Goal: Obtain resource: Obtain resource

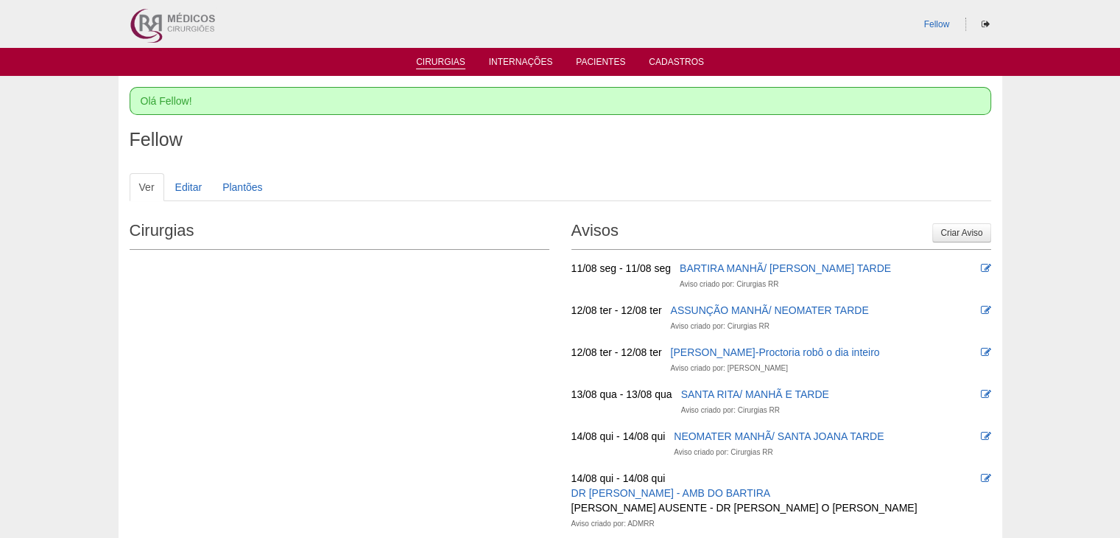
click at [452, 55] on li "Cirurgias" at bounding box center [441, 61] width 70 height 12
click at [457, 60] on link "Cirurgias" at bounding box center [440, 63] width 49 height 13
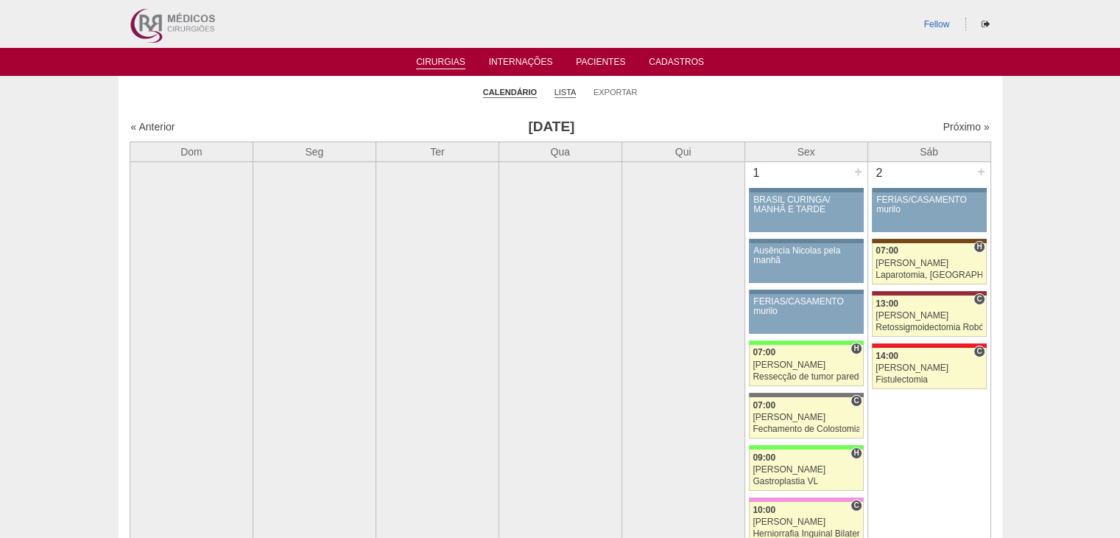
click at [566, 92] on link "Lista" at bounding box center [566, 92] width 22 height 11
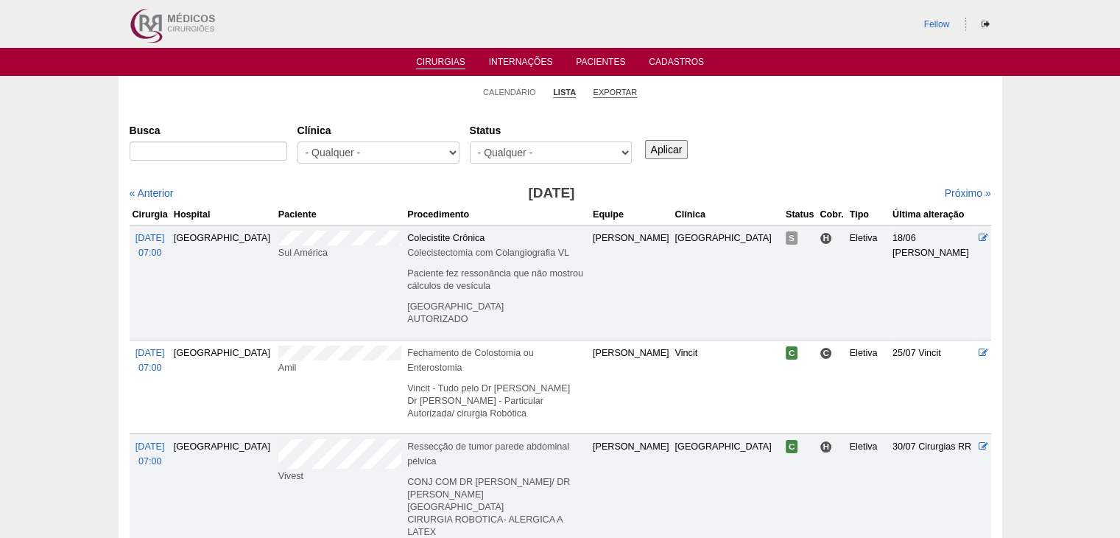
click at [619, 90] on link "Exportar" at bounding box center [615, 92] width 44 height 11
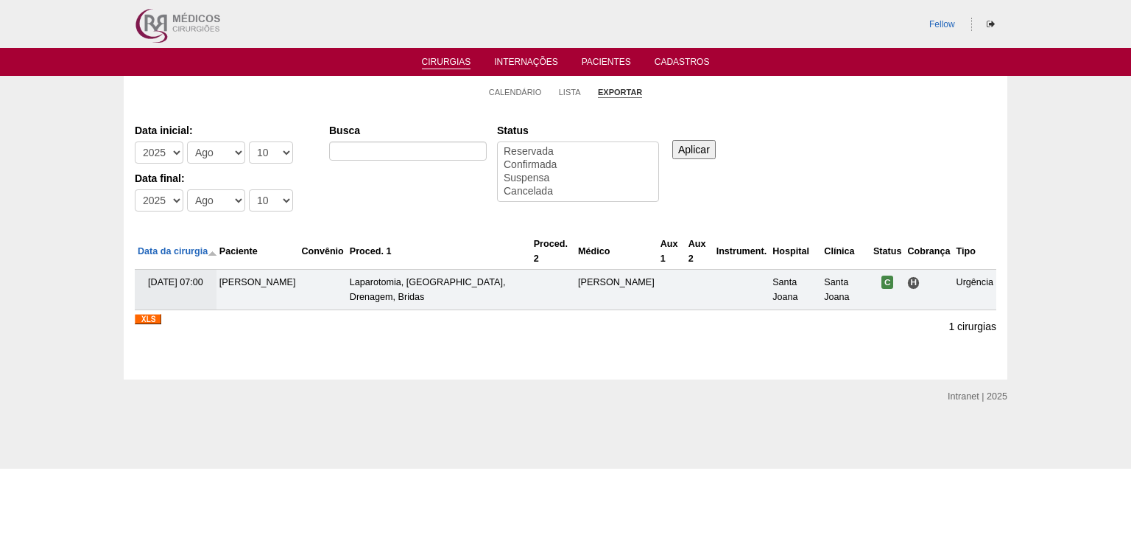
select select
click at [175, 154] on select "-[DEMOGRAPHIC_DATA] 2012 2013 2014 2015 2016 2017 2018 2019 2020 2021 2022 2023…" at bounding box center [159, 152] width 49 height 22
select select "2022"
click at [135, 141] on select "-[DEMOGRAPHIC_DATA] 2012 2013 2014 2015 2016 2017 2018 2019 2020 2021 2022 2023…" at bounding box center [159, 152] width 49 height 22
click at [278, 154] on select "-Dia 1 2 3 4 5 6 7 8 9 10 11 12 13 14 15 16 17 18 19 20 21 22 23 24 25 26 27 28…" at bounding box center [271, 152] width 44 height 22
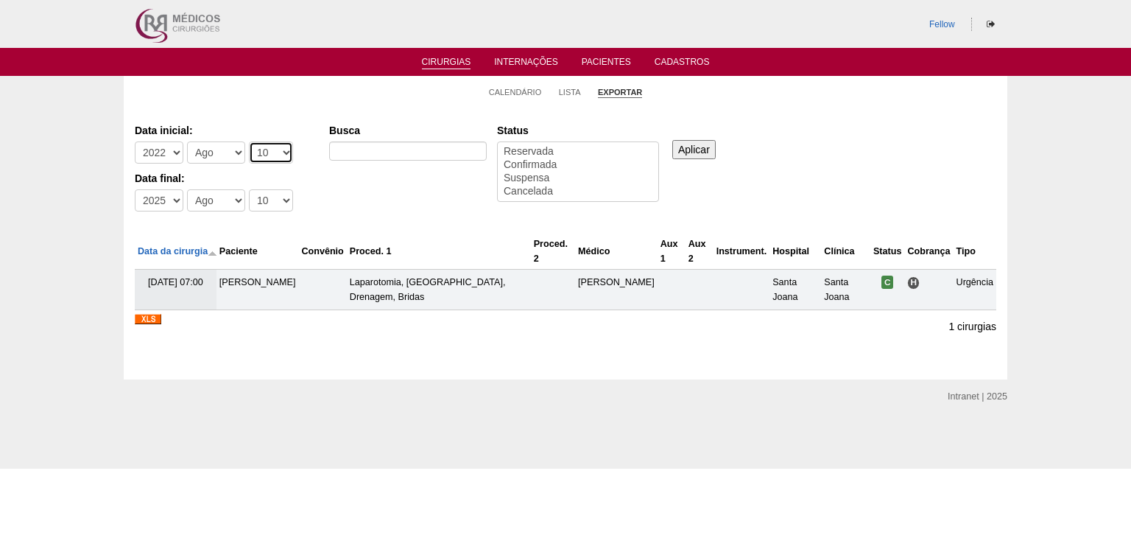
select select "1"
click at [249, 141] on select "-Dia 1 2 3 4 5 6 7 8 9 10 11 12 13 14 15 16 17 18 19 20 21 22 23 24 25 26 27 28…" at bounding box center [271, 152] width 44 height 22
click at [222, 153] on select "-Mês Jan Fev Mar Abr Mai Jun Jul Ago Set Out Nov Dez" at bounding box center [216, 152] width 58 height 22
select select "3"
click at [187, 141] on select "-Mês Jan Fev Mar Abr Mai Jun Jul Ago Set Out Nov Dez" at bounding box center [216, 152] width 58 height 22
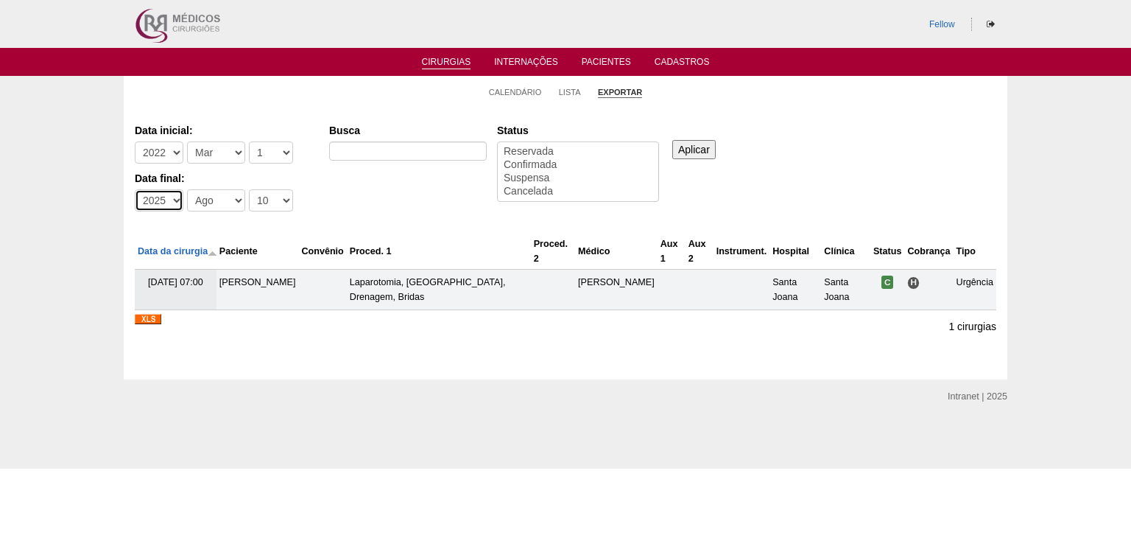
click at [174, 197] on select "-Ano 2011 2012 2013 2014 2015 2016 2017 2018 2019 2020 2021 2022 2023 2024 2025…" at bounding box center [159, 200] width 49 height 22
select select "2023"
click at [135, 189] on select "-Ano 2011 2012 2013 2014 2015 2016 2017 2018 2019 2020 2021 2022 2023 2024 2025…" at bounding box center [159, 200] width 49 height 22
click at [227, 203] on select "-Mês Jan Fev Mar Abr Mai Jun Jul Ago Set Out Nov Dez" at bounding box center [216, 200] width 58 height 22
select select "2"
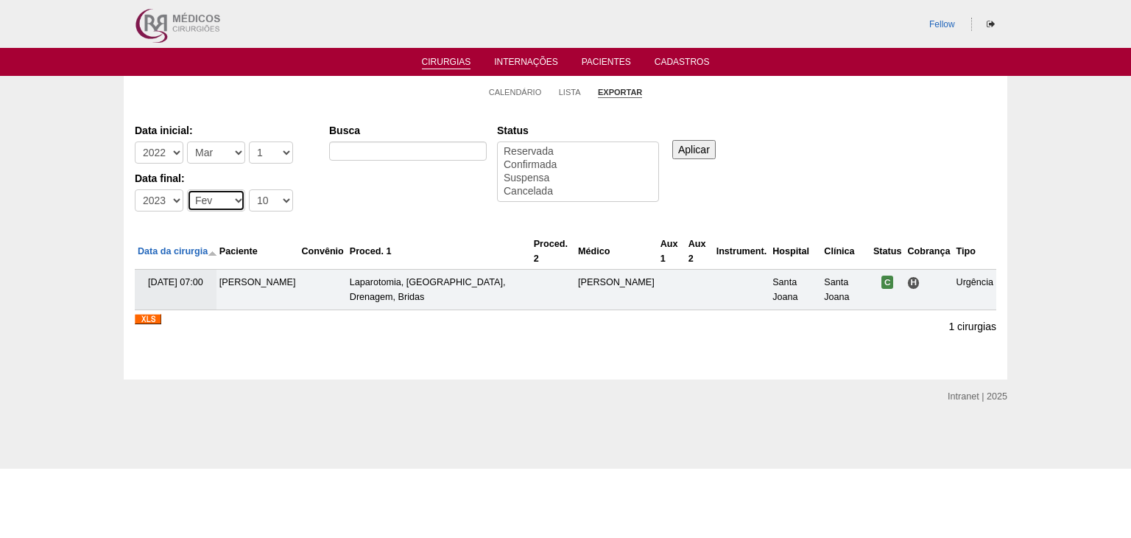
click at [187, 189] on select "-Mês Jan Fev Mar Abr Mai Jun Jul Ago Set Out Nov Dez" at bounding box center [216, 200] width 58 height 22
click at [275, 203] on select "-Dia 1 2 3 4 5 6 7 8 9 10 11 12 13 14 15 16 17 18 19 20 21 22 23 24 25 26 27 28…" at bounding box center [271, 200] width 44 height 22
select select "29"
click at [249, 189] on select "-Dia 1 2 3 4 5 6 7 8 9 10 11 12 13 14 15 16 17 18 19 20 21 22 23 24 25 26 27 28…" at bounding box center [271, 200] width 44 height 22
click at [330, 192] on div "Data inicial: -Ano 2011 2012 2013 2014 2015 2016 2017 2018 2019 2020 2021 2022 …" at bounding box center [566, 168] width 862 height 101
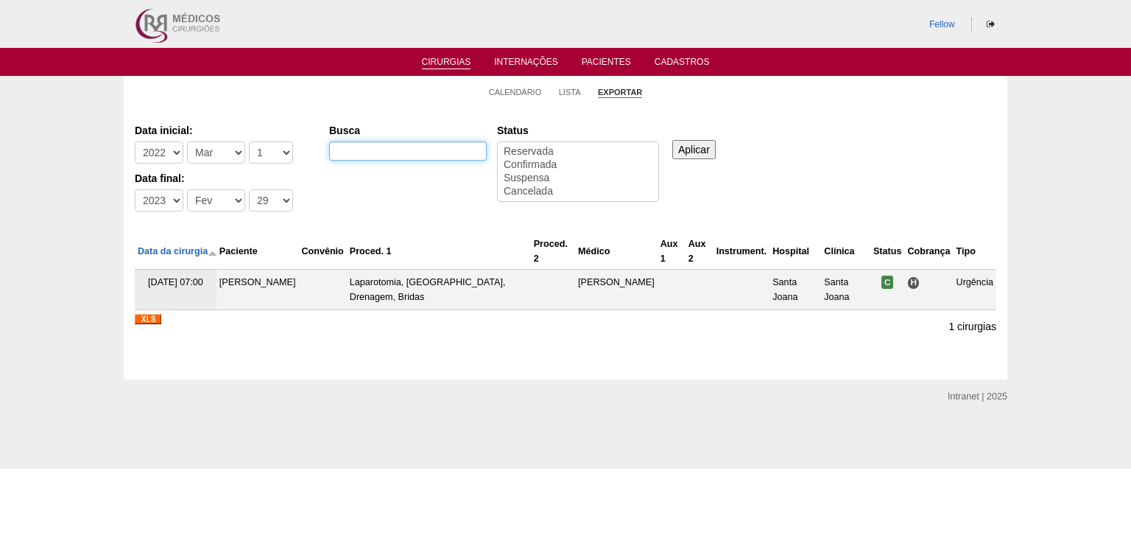
click at [449, 149] on input "Busca" at bounding box center [408, 150] width 158 height 19
type input "gastroplastia"
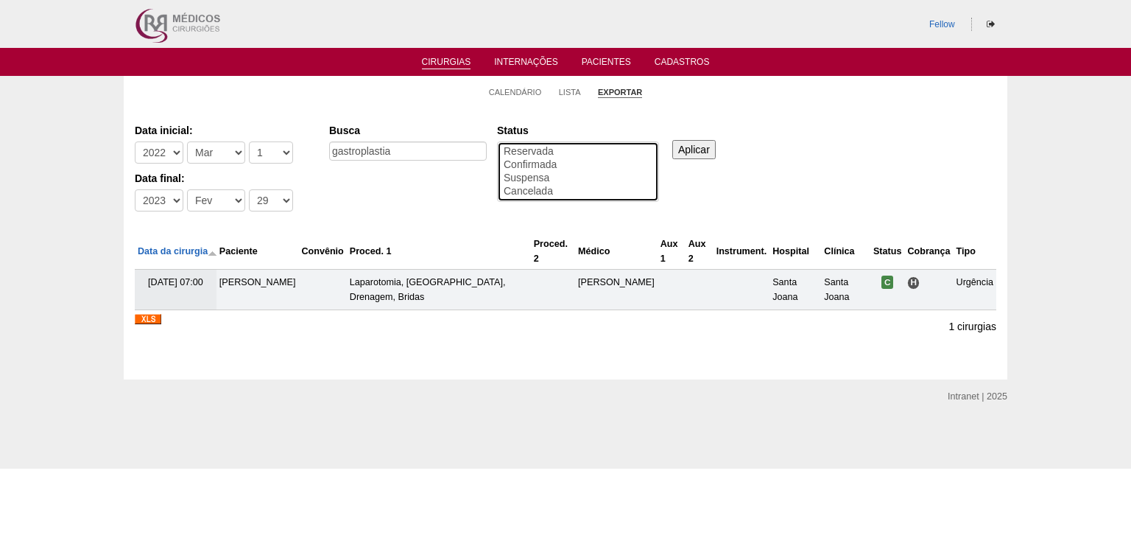
select select "conf"
click at [549, 159] on option "Confirmada" at bounding box center [578, 164] width 152 height 13
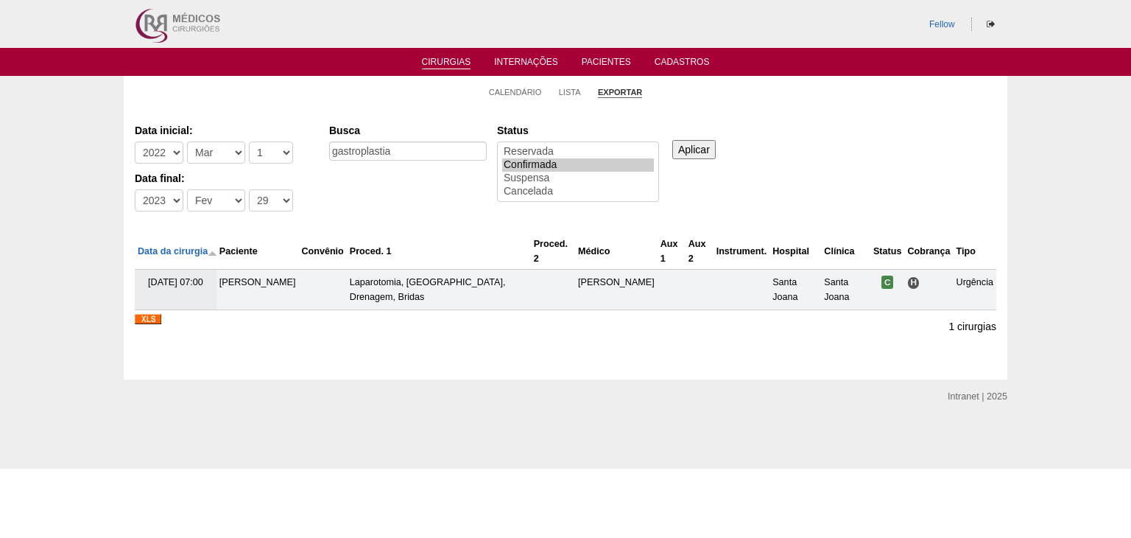
click at [694, 149] on input "Aplicar" at bounding box center [693, 149] width 43 height 19
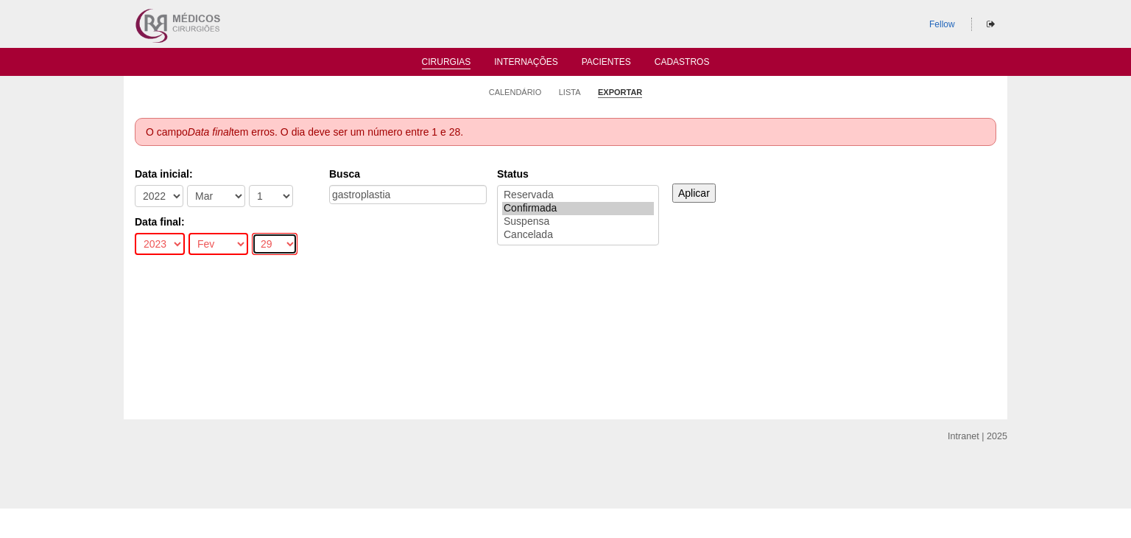
click at [267, 244] on select "-Dia 1 2 3 4 5 6 7 8 9 10 11 12 13 14 15 16 17 18 19 20 21 22 23 24 25 26 27 28…" at bounding box center [275, 244] width 46 height 22
select select "28"
click at [252, 233] on select "-Dia 1 2 3 4 5 6 7 8 9 10 11 12 13 14 15 16 17 18 19 20 21 22 23 24 25 26 27 28…" at bounding box center [275, 244] width 46 height 22
click at [697, 192] on input "Aplicar" at bounding box center [693, 192] width 43 height 19
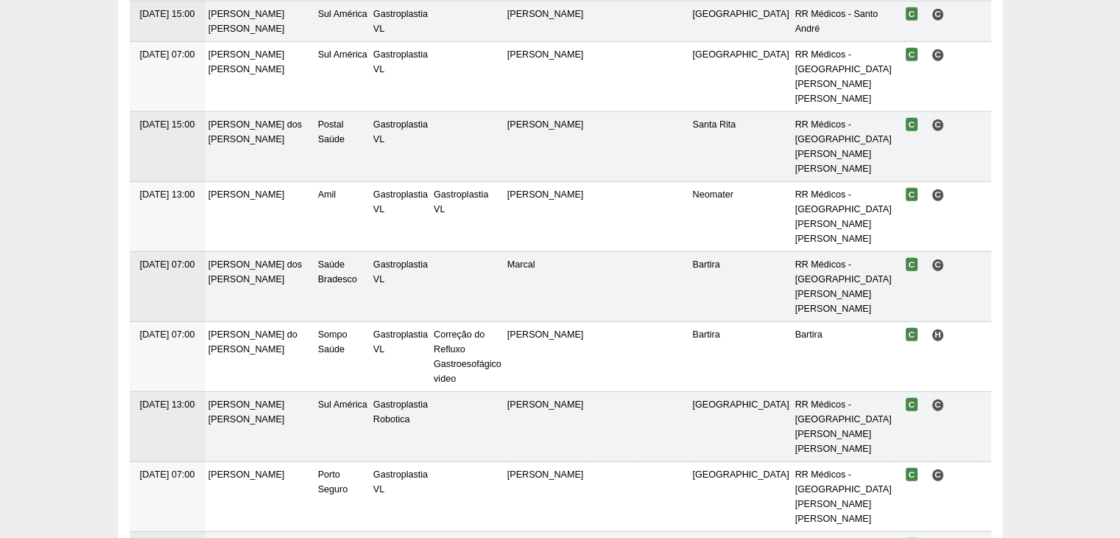
scroll to position [4427, 0]
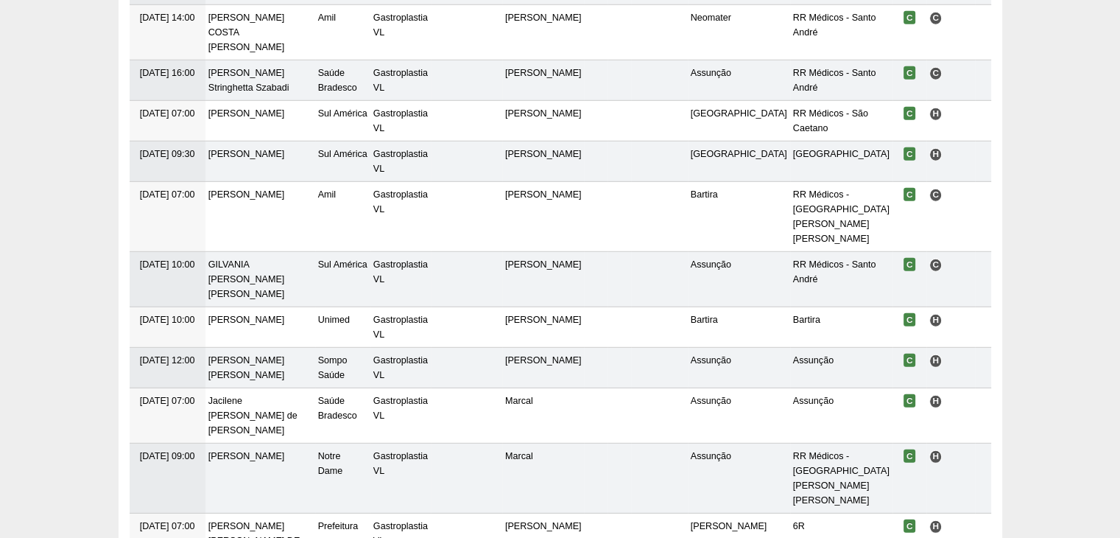
scroll to position [4398, 0]
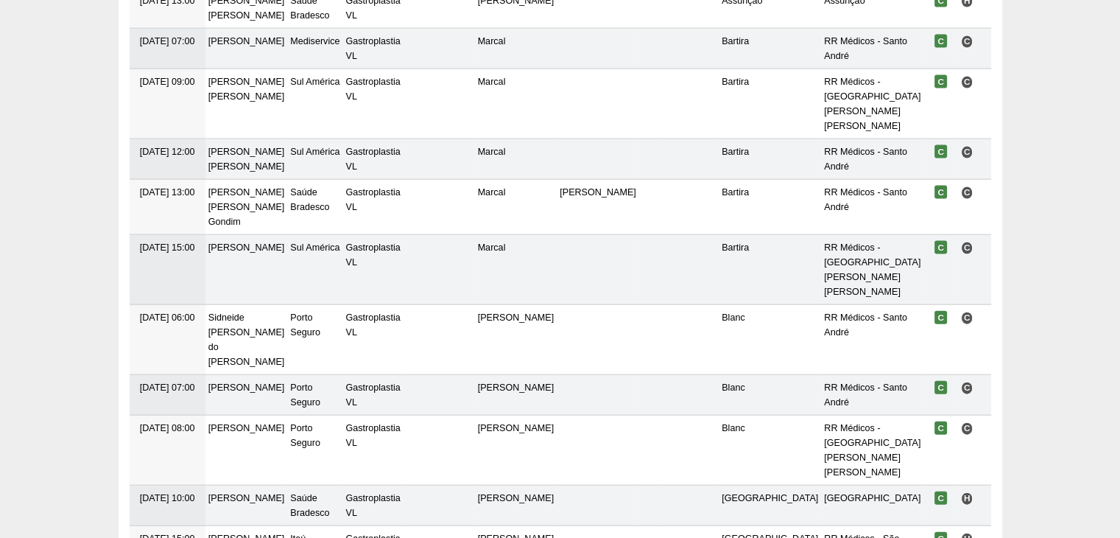
scroll to position [3203, 0]
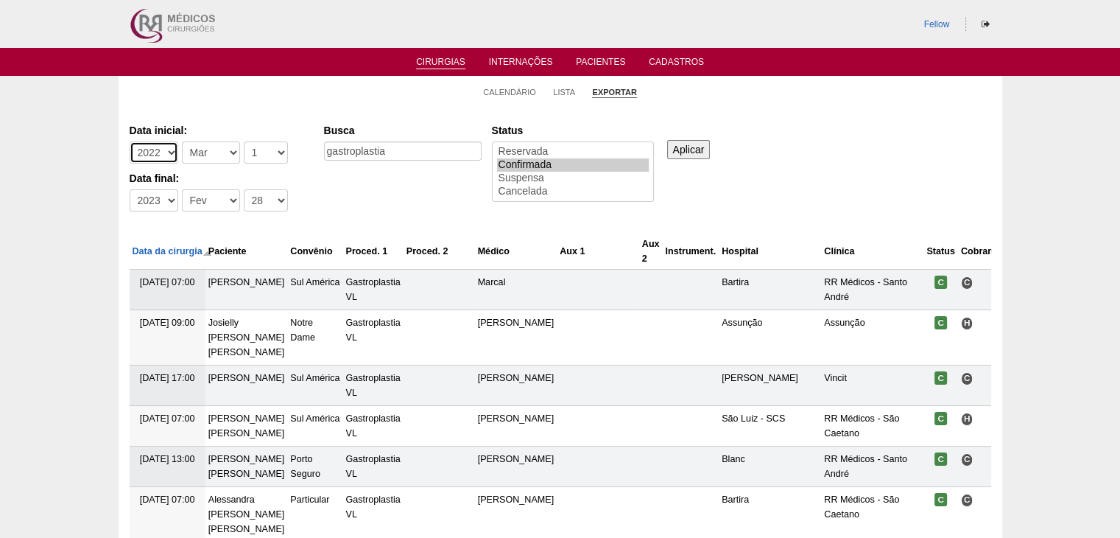
click at [169, 155] on select "-Ano 2011 2012 2013 2014 2015 2016 2017 2018 2019 2020 2021 2022 2023 2024 2025…" at bounding box center [154, 152] width 49 height 22
select select "2023"
click at [130, 141] on select "-Ano 2011 2012 2013 2014 2015 2016 2017 2018 2019 2020 2021 2022 2023 2024 2025…" at bounding box center [154, 152] width 49 height 22
click at [167, 200] on select "-Ano 2011 2012 2013 2014 2015 2016 2017 2018 2019 2020 2021 2022 2023 2024 2025…" at bounding box center [154, 200] width 49 height 22
select select "2024"
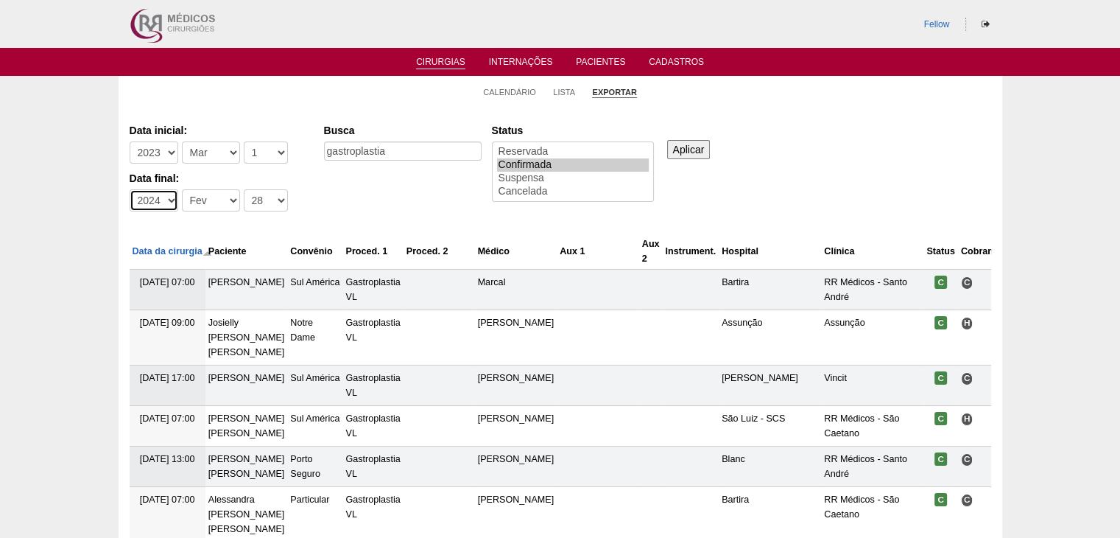
click at [130, 189] on select "-Ano 2011 2012 2013 2014 2015 2016 2017 2018 2019 2020 2021 2022 2023 2024 2025…" at bounding box center [154, 200] width 49 height 22
click at [264, 200] on select "-Dia 1 2 3 4 5 6 7 8 9 10 11 12 13 14 15 16 17 18 19 20 21 22 23 24 25 26 27 28…" at bounding box center [266, 200] width 44 height 22
select select "29"
click at [244, 189] on select "-Dia 1 2 3 4 5 6 7 8 9 10 11 12 13 14 15 16 17 18 19 20 21 22 23 24 25 26 27 28…" at bounding box center [266, 200] width 44 height 22
click at [423, 198] on div "Data inicial: -Ano 2011 2012 2013 2014 2015 2016 2017 2018 2019 2020 2021 2022 …" at bounding box center [561, 168] width 862 height 101
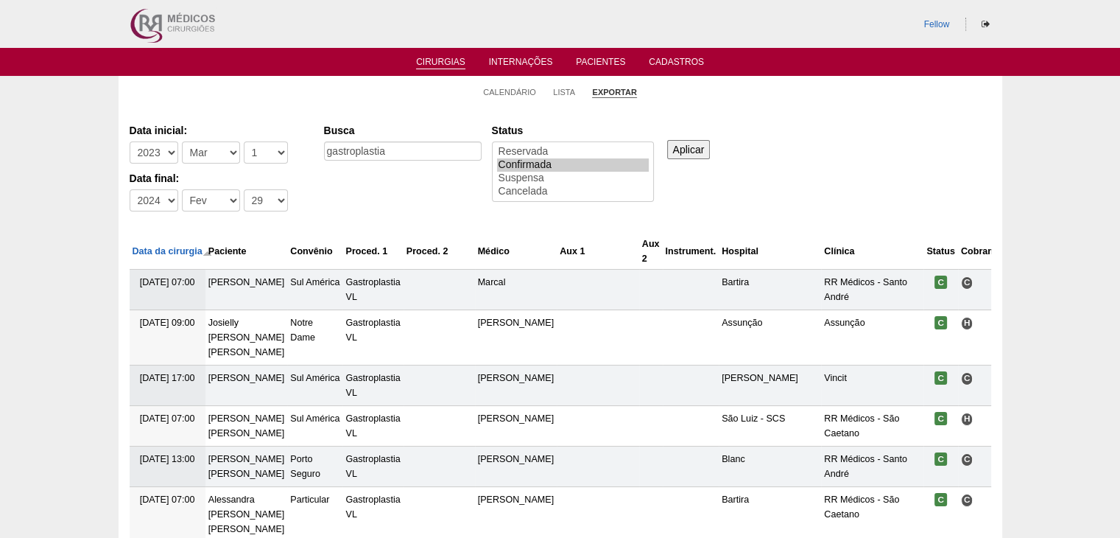
click at [692, 141] on input "Aplicar" at bounding box center [688, 149] width 43 height 19
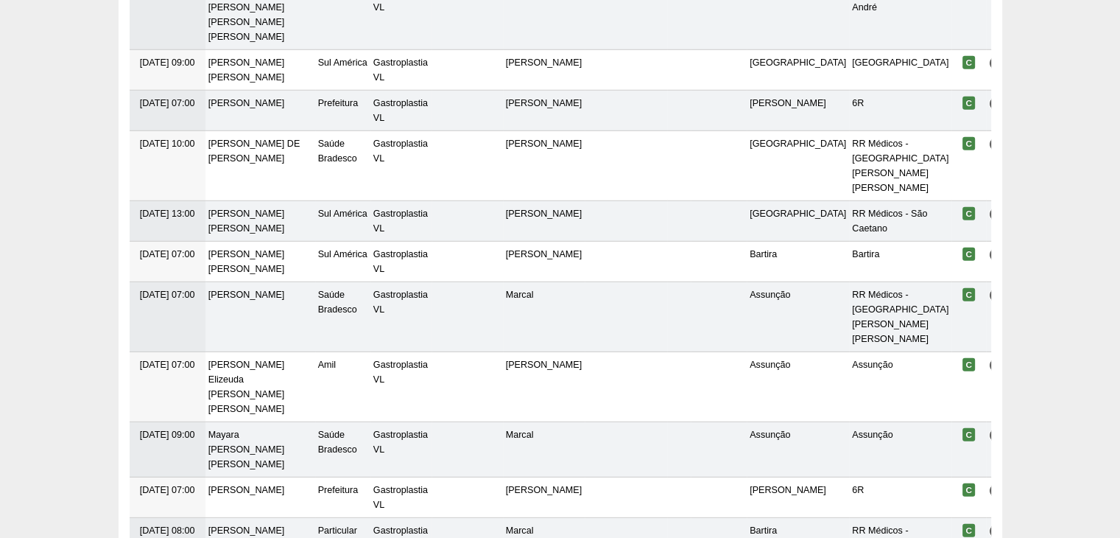
scroll to position [4339, 0]
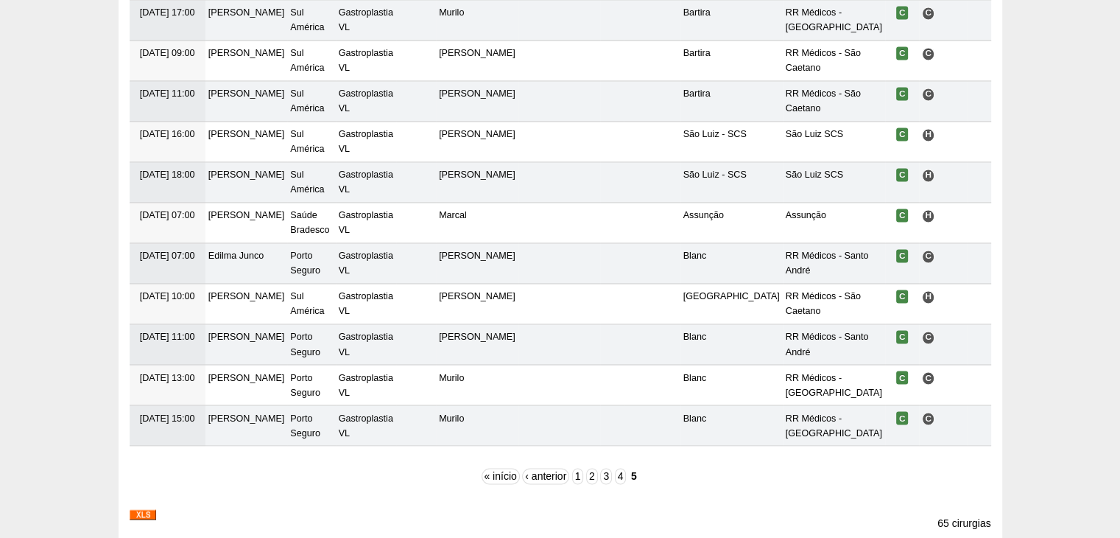
scroll to position [2499, 0]
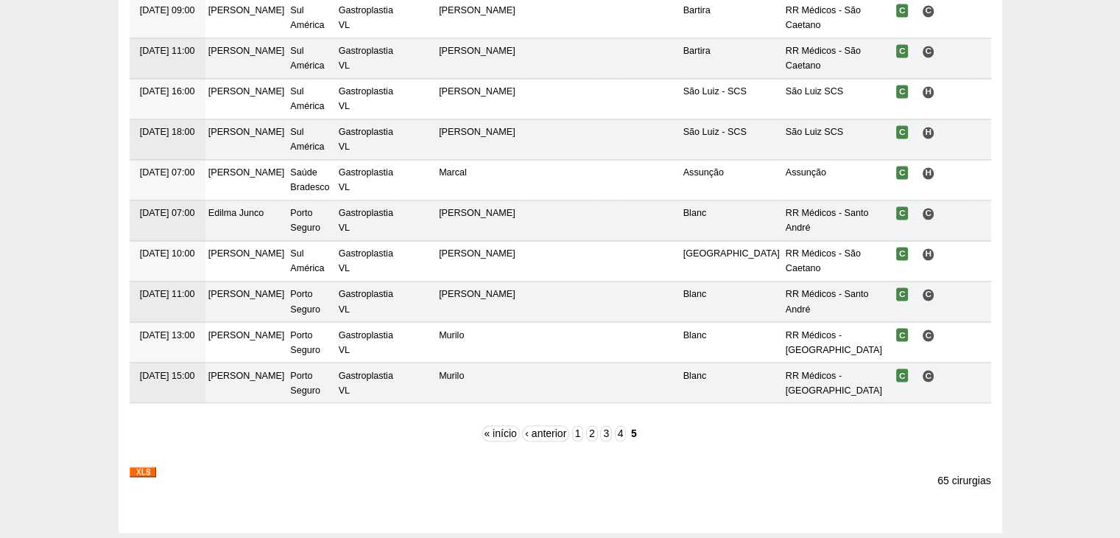
click at [147, 466] on img at bounding box center [143, 471] width 27 height 10
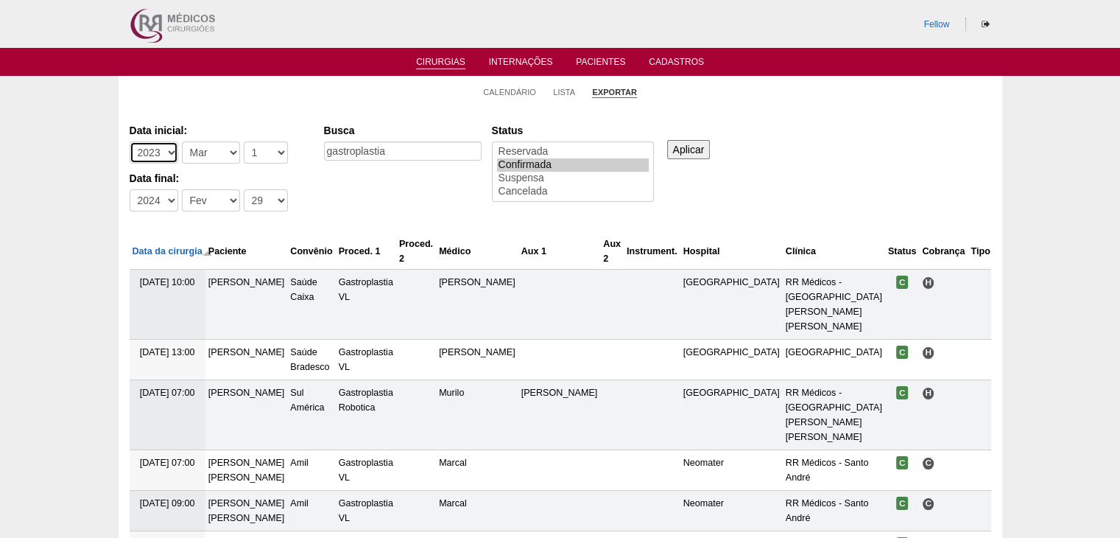
click at [165, 157] on select "-Ano 2011 2012 2013 2014 2015 2016 2017 2018 2019 2020 2021 2022 2023 2024 2025…" at bounding box center [154, 152] width 49 height 22
select select "2024"
click at [130, 141] on select "-Ano 2011 2012 2013 2014 2015 2016 2017 2018 2019 2020 2021 2022 2023 2024 2025…" at bounding box center [154, 152] width 49 height 22
click at [169, 199] on select "-Ano 2011 2012 2013 2014 2015 2016 2017 2018 2019 2020 2021 2022 2023 2024 2025…" at bounding box center [154, 200] width 49 height 22
select select "2025"
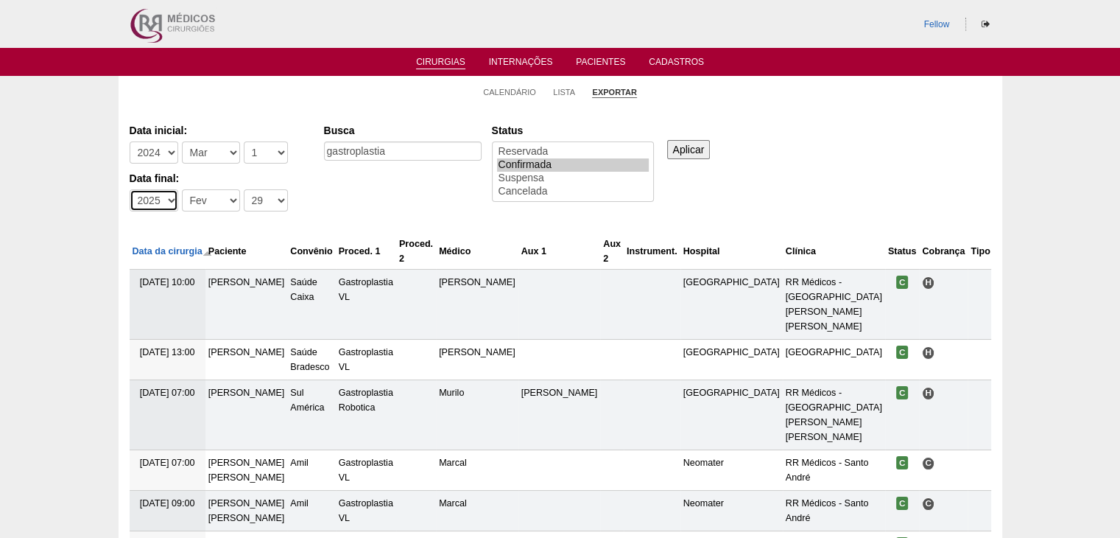
click at [130, 189] on select "-Ano 2011 2012 2013 2014 2015 2016 2017 2018 2019 2020 2021 2022 2023 2024 2025…" at bounding box center [154, 200] width 49 height 22
click at [696, 151] on input "Aplicar" at bounding box center [688, 149] width 43 height 19
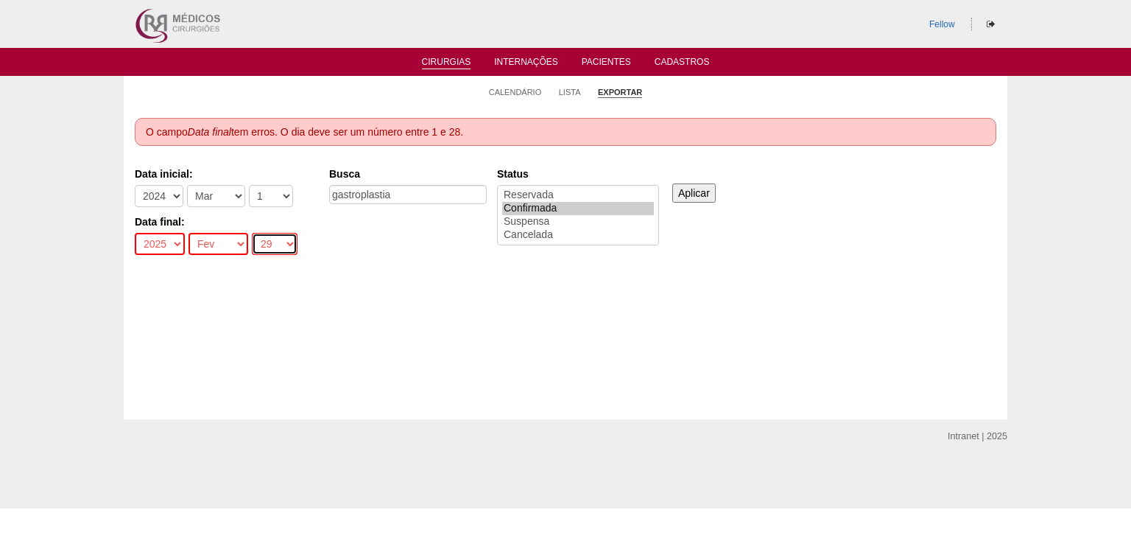
click at [277, 244] on select "-Dia 1 2 3 4 5 6 7 8 9 10 11 12 13 14 15 16 17 18 19 20 21 22 23 24 25 26 27 28…" at bounding box center [275, 244] width 46 height 22
select select "28"
click at [252, 233] on select "-Dia 1 2 3 4 5 6 7 8 9 10 11 12 13 14 15 16 17 18 19 20 21 22 23 24 25 26 27 28…" at bounding box center [275, 244] width 46 height 22
click at [695, 192] on input "Aplicar" at bounding box center [693, 192] width 43 height 19
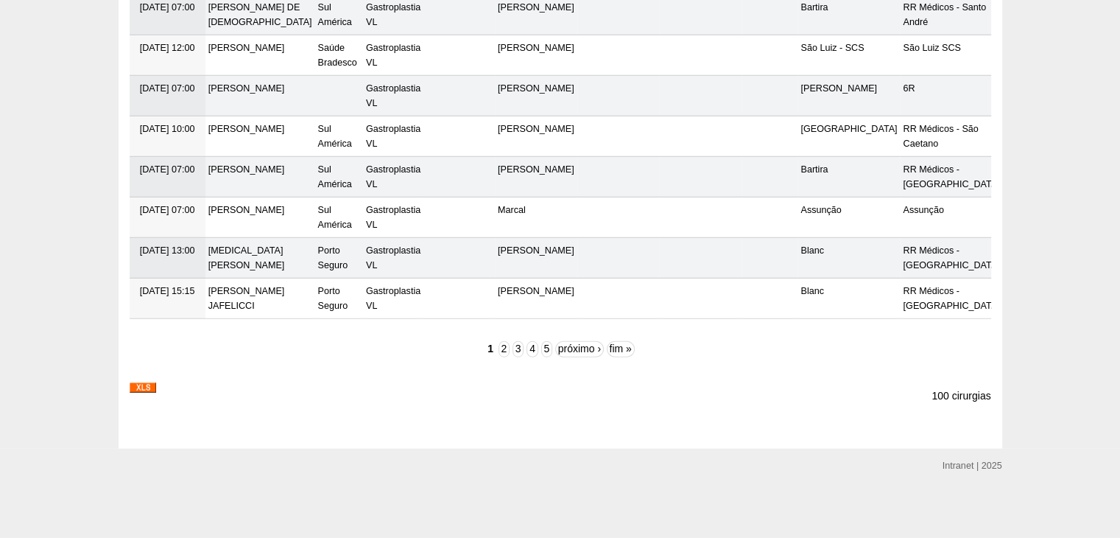
scroll to position [4442, 0]
click at [545, 348] on link "5" at bounding box center [546, 349] width 11 height 16
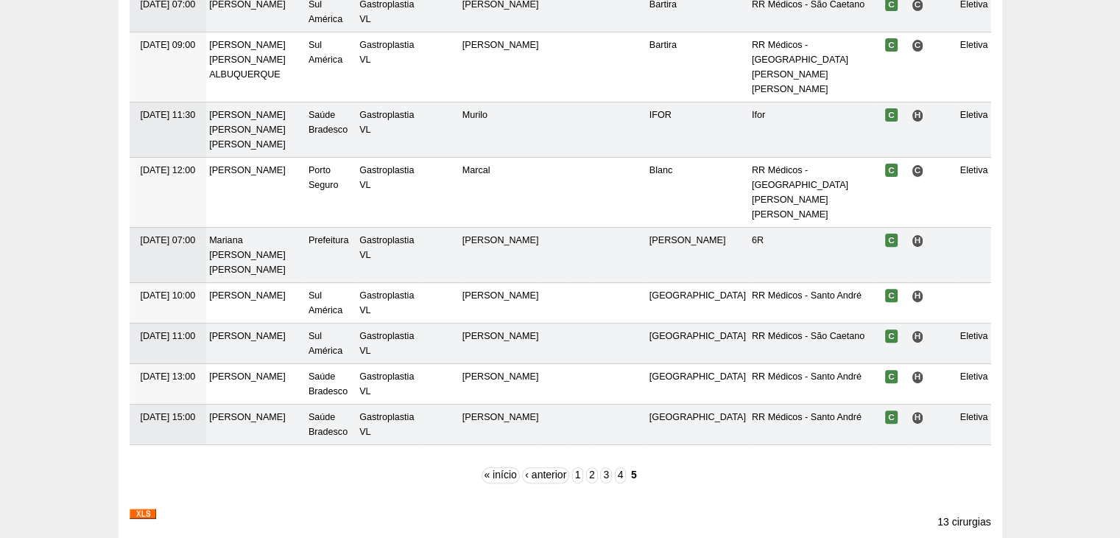
scroll to position [460, 0]
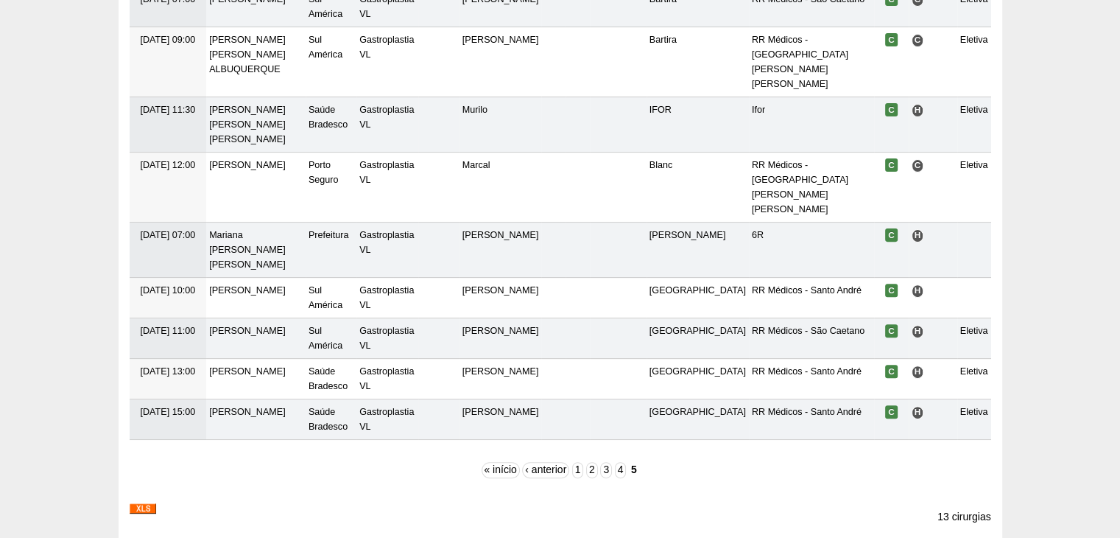
click at [145, 503] on img at bounding box center [143, 508] width 27 height 10
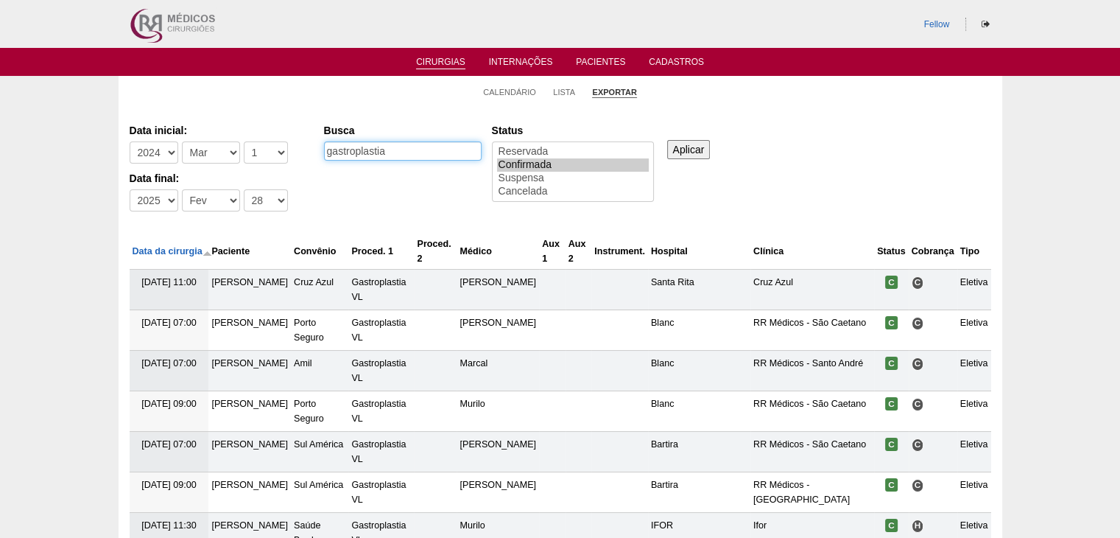
drag, startPoint x: 398, startPoint y: 147, endPoint x: 348, endPoint y: 149, distance: 49.4
click at [348, 149] on input "gastroplastia" at bounding box center [403, 150] width 158 height 19
type input "gastrectomia"
click at [415, 209] on div "Data inicial: -Ano 2011 2012 2013 2014 2015 2016 2017 2018 2019 2020 2021 2022 …" at bounding box center [561, 168] width 862 height 101
click at [695, 142] on input "Aplicar" at bounding box center [688, 149] width 43 height 19
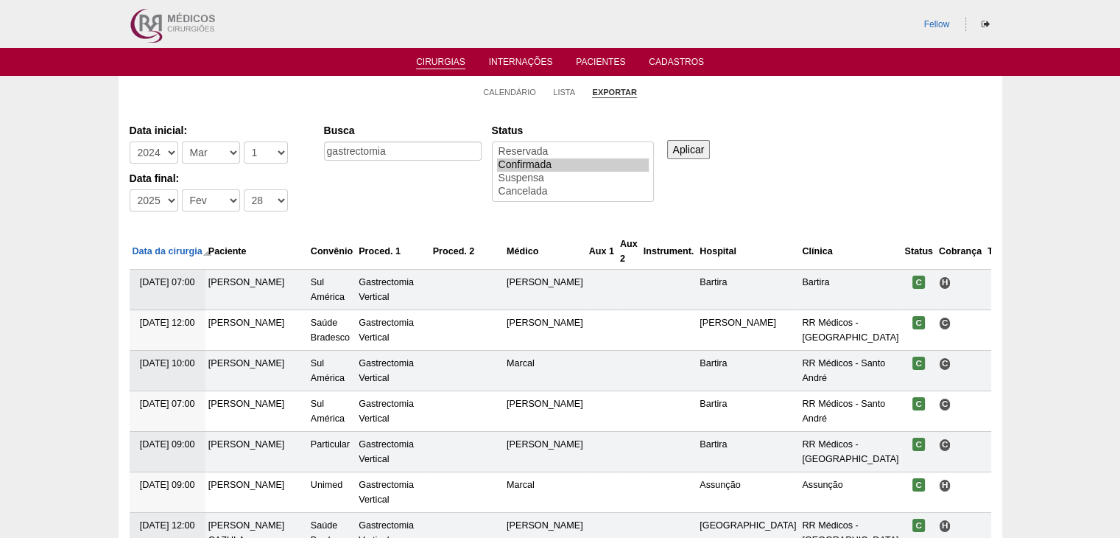
click at [682, 151] on input "Aplicar" at bounding box center [688, 149] width 43 height 19
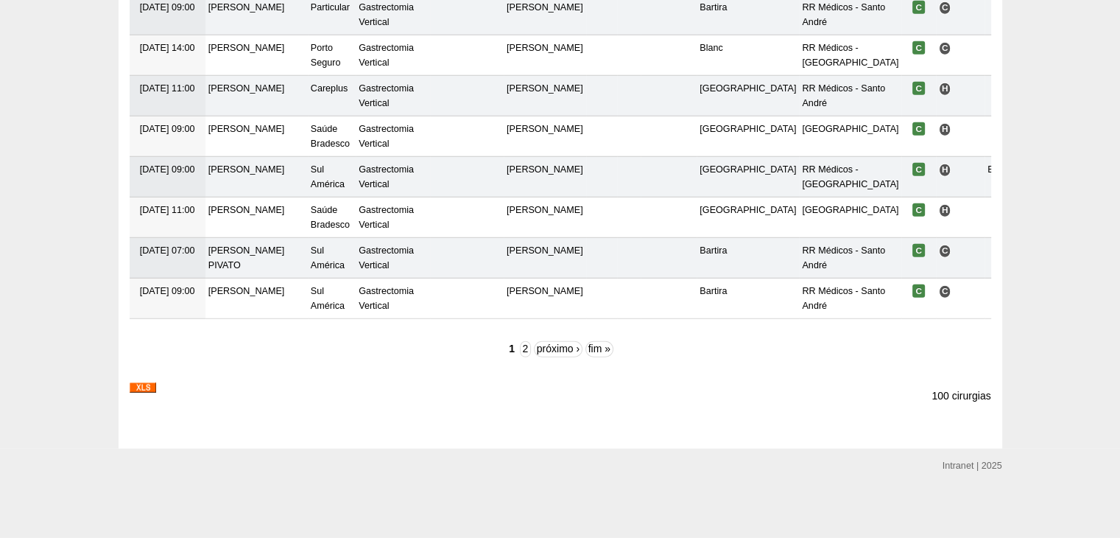
scroll to position [4280, 0]
click at [526, 354] on link "2" at bounding box center [525, 349] width 11 height 16
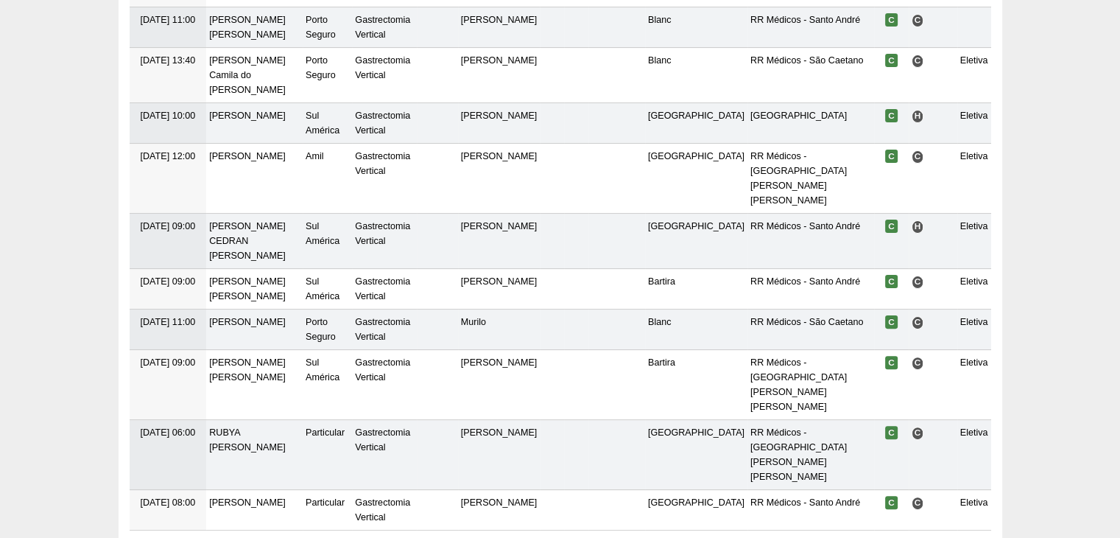
scroll to position [398, 0]
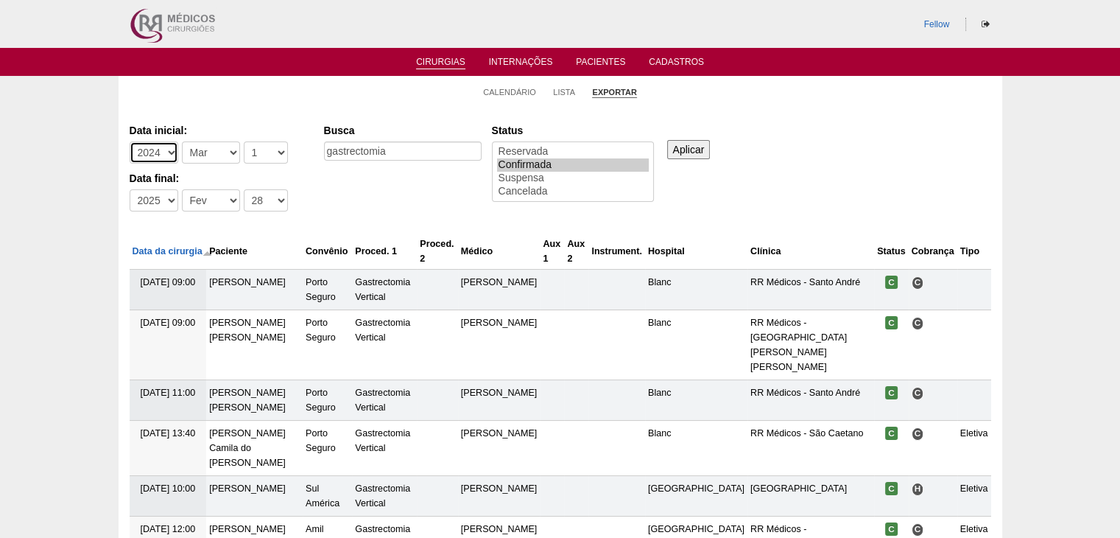
click at [163, 152] on select "-Ano 2011 2012 2013 2014 2015 2016 2017 2018 2019 2020 2021 2022 2023 2024 2025…" at bounding box center [154, 152] width 49 height 22
select select "2023"
click at [130, 141] on select "-Ano 2011 2012 2013 2014 2015 2016 2017 2018 2019 2020 2021 2022 2023 2024 2025…" at bounding box center [154, 152] width 49 height 22
click at [166, 202] on select "-Ano 2011 2012 2013 2014 2015 2016 2017 2018 2019 2020 2021 2022 2023 2024 2025…" at bounding box center [154, 200] width 49 height 22
select select "2024"
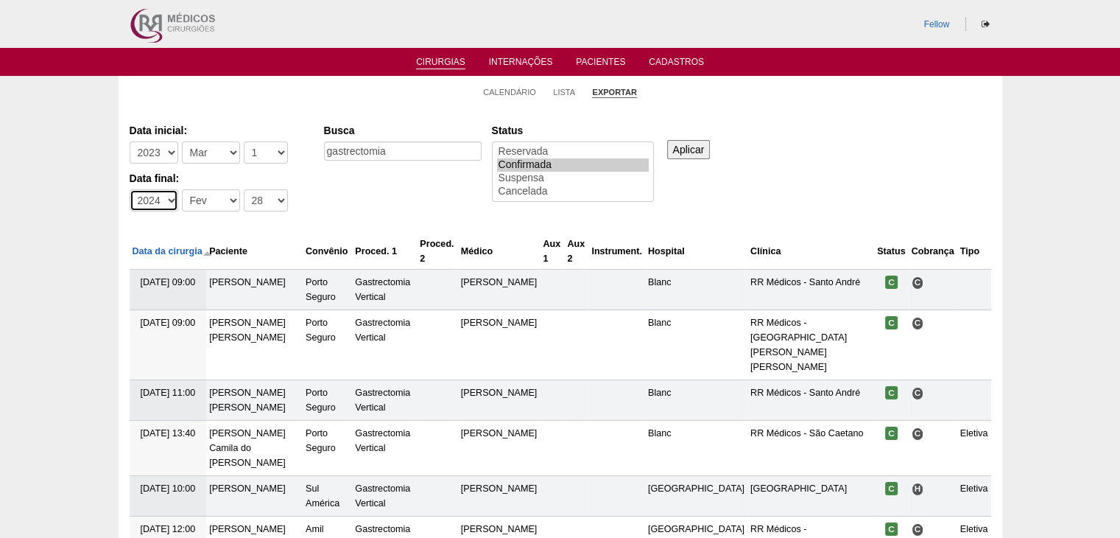
click at [130, 189] on select "-Ano 2011 2012 2013 2014 2015 2016 2017 2018 2019 2020 2021 2022 2023 2024 2025…" at bounding box center [154, 200] width 49 height 22
click at [270, 195] on select "-Dia 1 2 3 4 5 6 7 8 9 10 11 12 13 14 15 16 17 18 19 20 21 22 23 24 25 26 27 28…" at bounding box center [266, 200] width 44 height 22
select select "29"
click at [244, 189] on select "-Dia 1 2 3 4 5 6 7 8 9 10 11 12 13 14 15 16 17 18 19 20 21 22 23 24 25 26 27 28…" at bounding box center [266, 200] width 44 height 22
click at [689, 141] on input "Aplicar" at bounding box center [688, 149] width 43 height 19
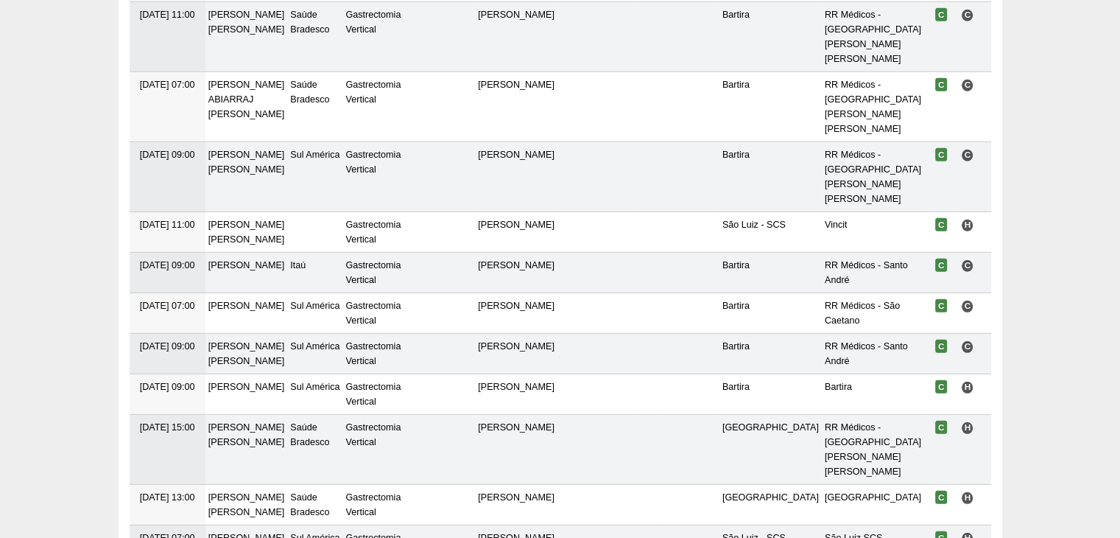
scroll to position [4368, 0]
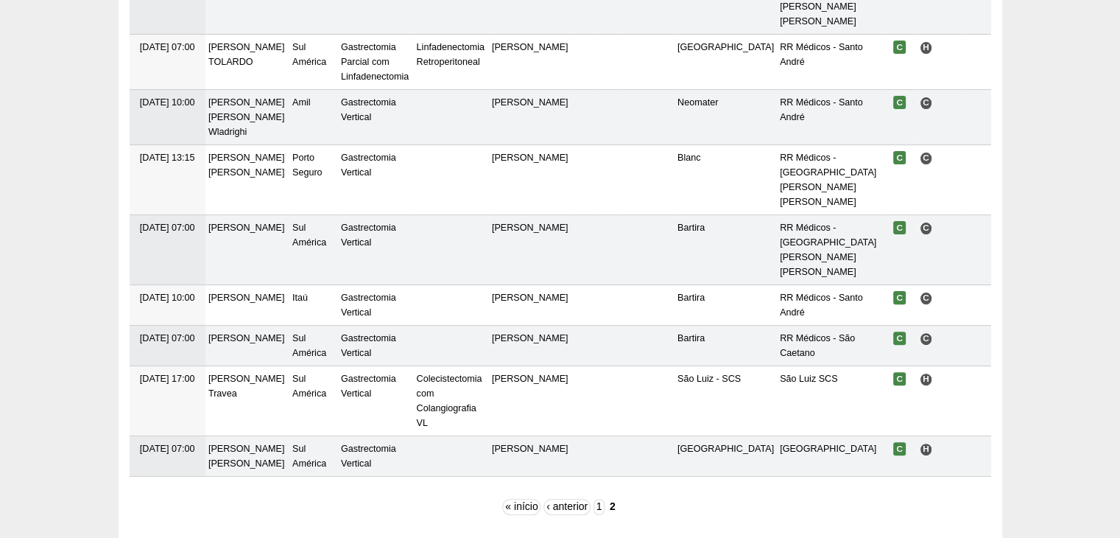
scroll to position [423, 0]
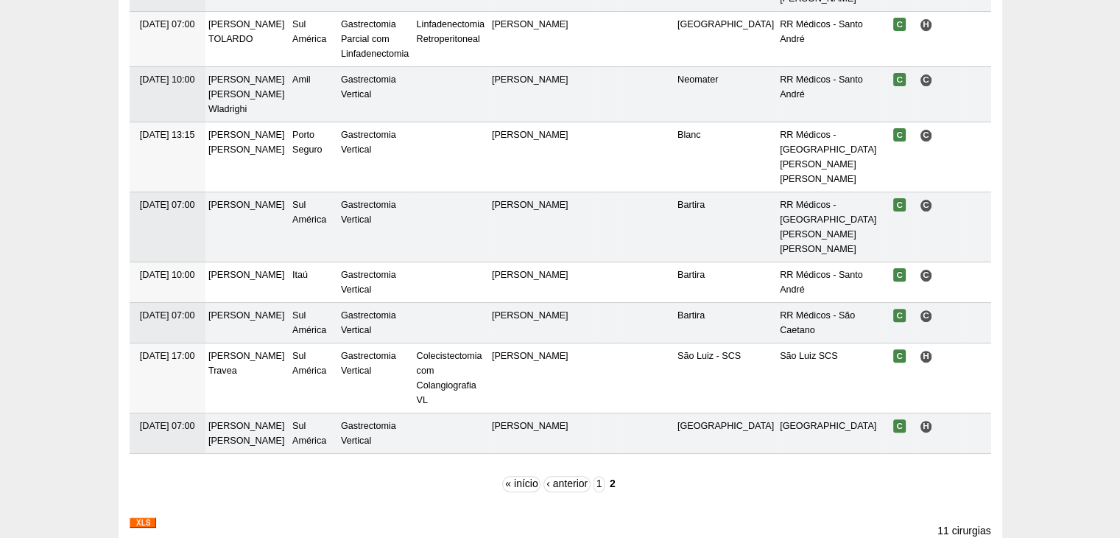
click at [143, 517] on img at bounding box center [143, 522] width 27 height 10
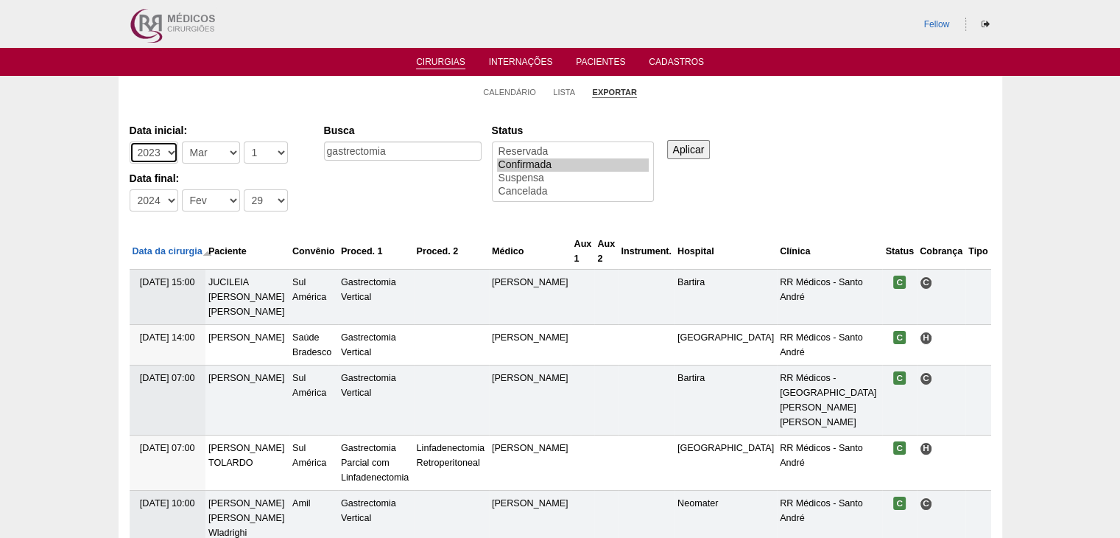
click at [163, 150] on select "-[DEMOGRAPHIC_DATA] 2012 2013 2014 2015 2016 2017 2018 2019 2020 2021 2022 2023…" at bounding box center [154, 152] width 49 height 22
select select "2022"
click at [130, 141] on select "-[DEMOGRAPHIC_DATA] 2012 2013 2014 2015 2016 2017 2018 2019 2020 2021 2022 2023…" at bounding box center [154, 152] width 49 height 22
click at [166, 208] on select "-[DEMOGRAPHIC_DATA] 2012 2013 2014 2015 2016 2017 2018 2019 2020 2021 2022 2023…" at bounding box center [154, 200] width 49 height 22
select select "2023"
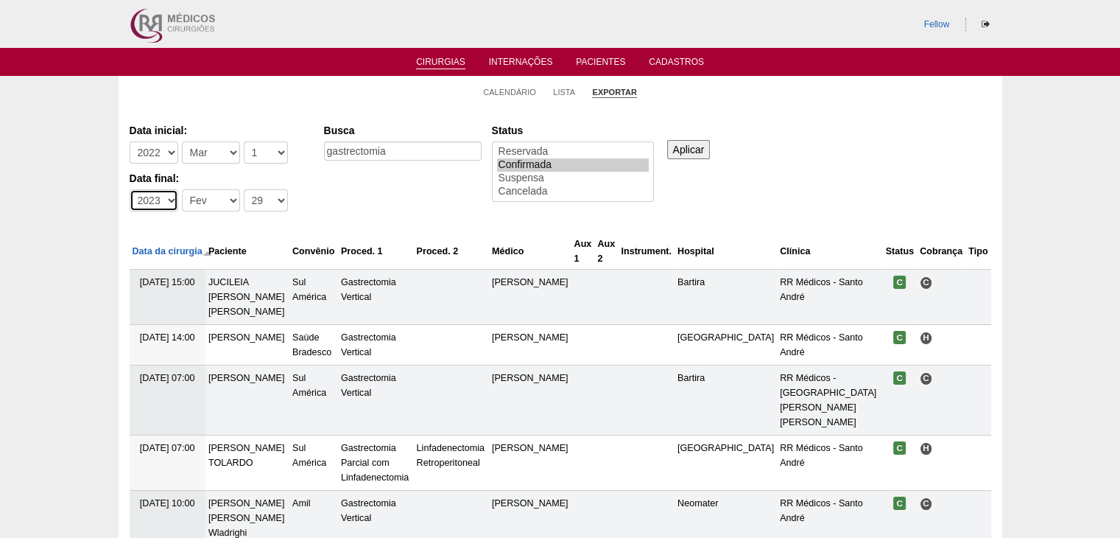
click at [130, 189] on select "-[DEMOGRAPHIC_DATA] 2012 2013 2014 2015 2016 2017 2018 2019 2020 2021 2022 2023…" at bounding box center [154, 200] width 49 height 22
click at [250, 204] on select "-Dia 1 2 3 4 5 6 7 8 9 10 11 12 13 14 15 16 17 18 19 20 21 22 23 24 25 26 27 28…" at bounding box center [266, 200] width 44 height 22
select select "28"
click at [244, 189] on select "-Dia 1 2 3 4 5 6 7 8 9 10 11 12 13 14 15 16 17 18 19 20 21 22 23 24 25 26 27 28…" at bounding box center [266, 200] width 44 height 22
click at [694, 155] on input "Aplicar" at bounding box center [688, 149] width 43 height 19
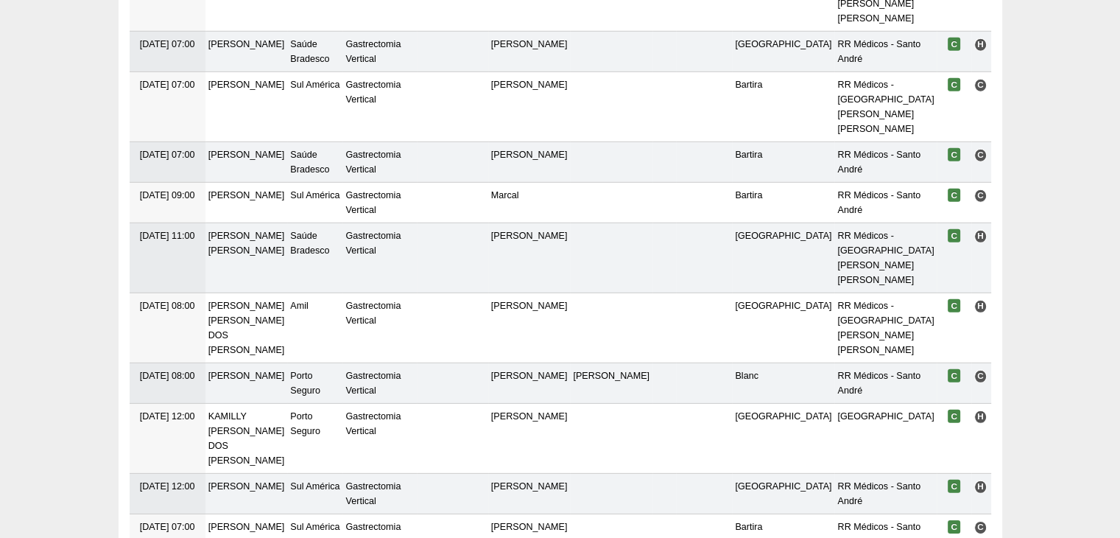
scroll to position [4398, 0]
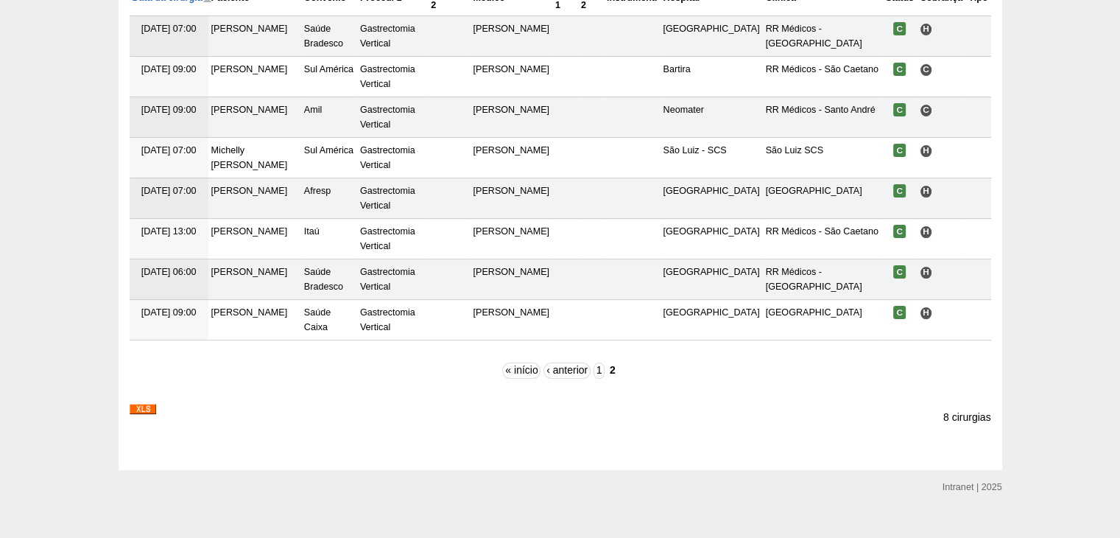
scroll to position [273, 0]
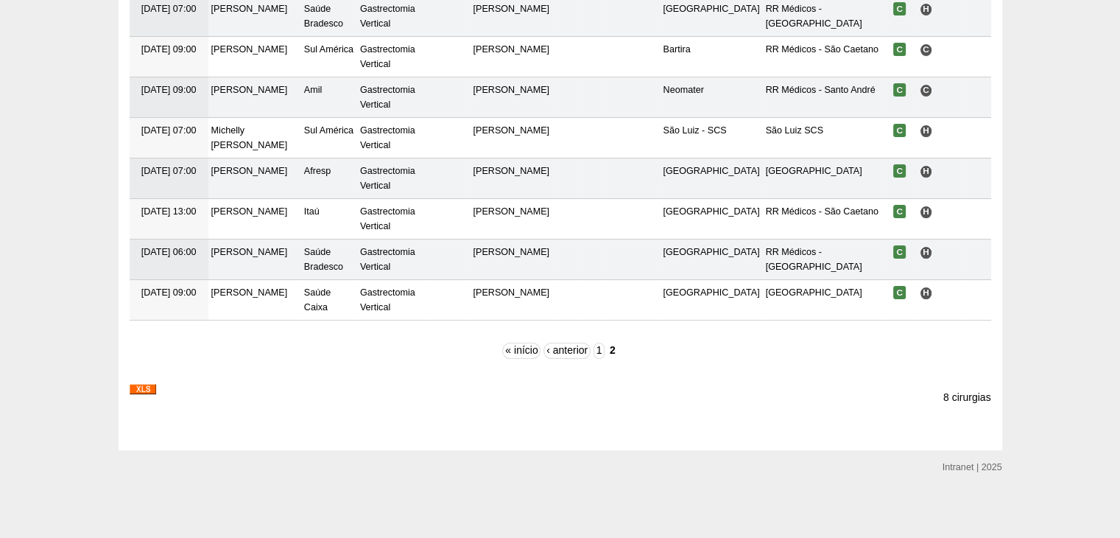
click at [136, 386] on img at bounding box center [143, 389] width 27 height 10
